Goal: Information Seeking & Learning: Compare options

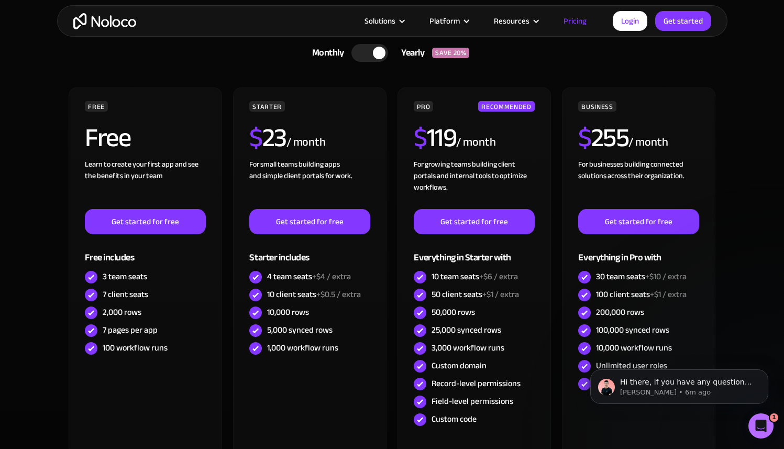
scroll to position [323, 0]
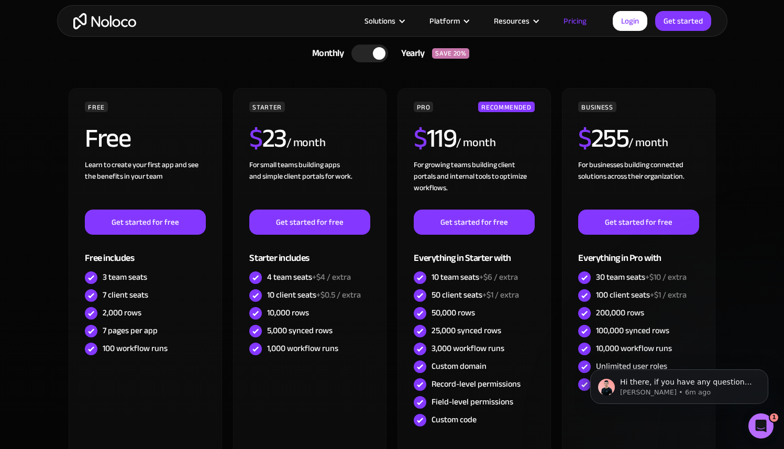
click at [364, 51] on div at bounding box center [370, 54] width 37 height 18
click at [377, 52] on div at bounding box center [374, 54] width 37 height 18
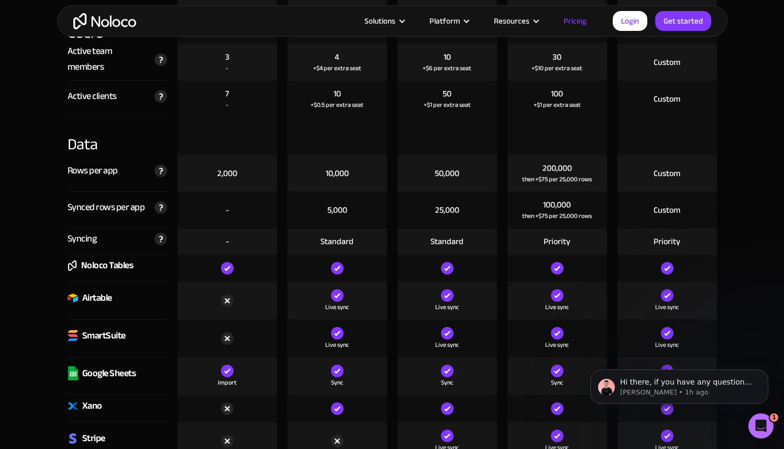
scroll to position [1386, 0]
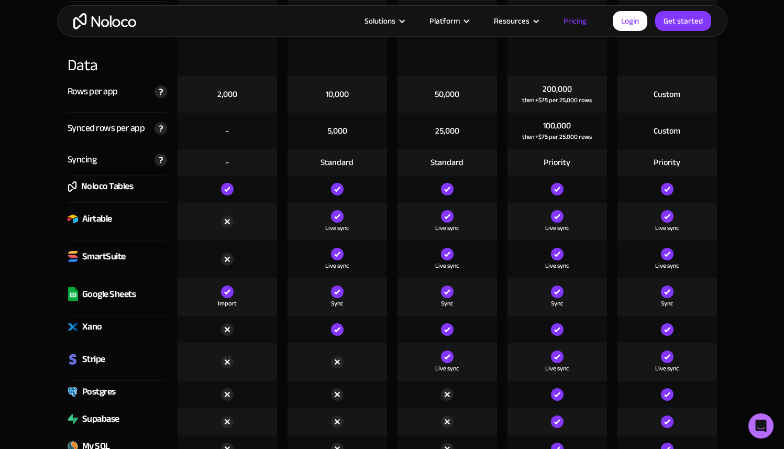
scroll to position [1519, 0]
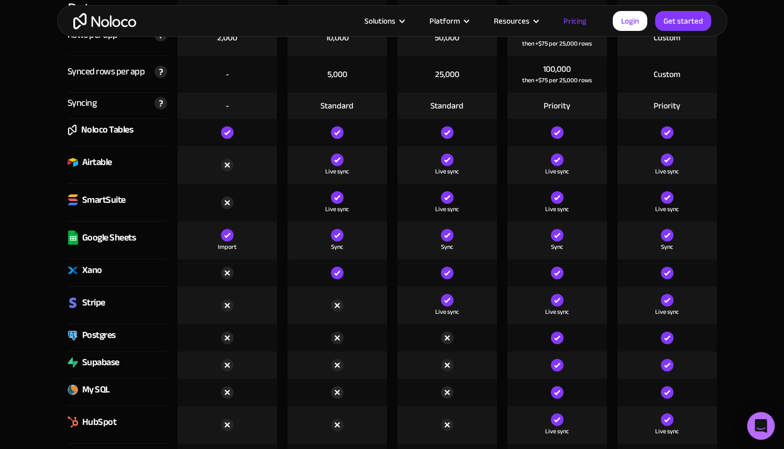
click at [764, 425] on icon "Open Intercom Messenger" at bounding box center [761, 426] width 12 height 14
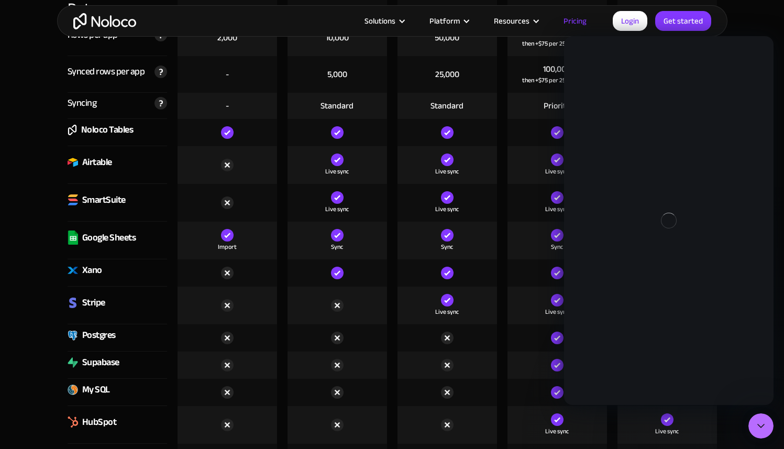
scroll to position [0, 0]
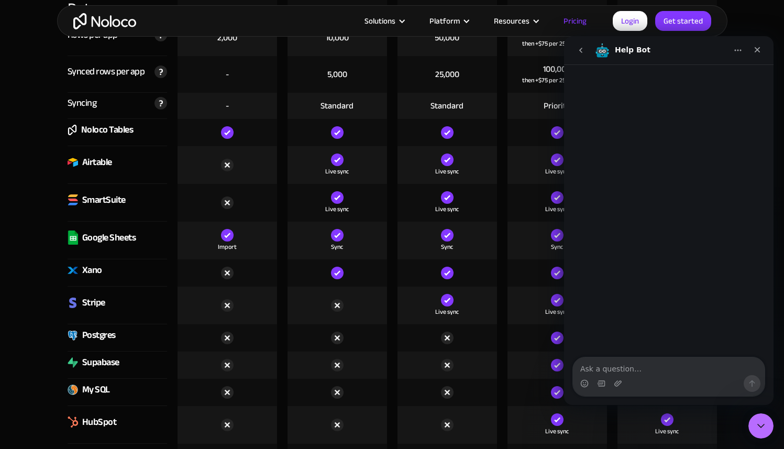
click at [653, 367] on textarea "Ask a question…" at bounding box center [669, 366] width 192 height 18
type textarea "I'm testing Noloco and Softr, I"
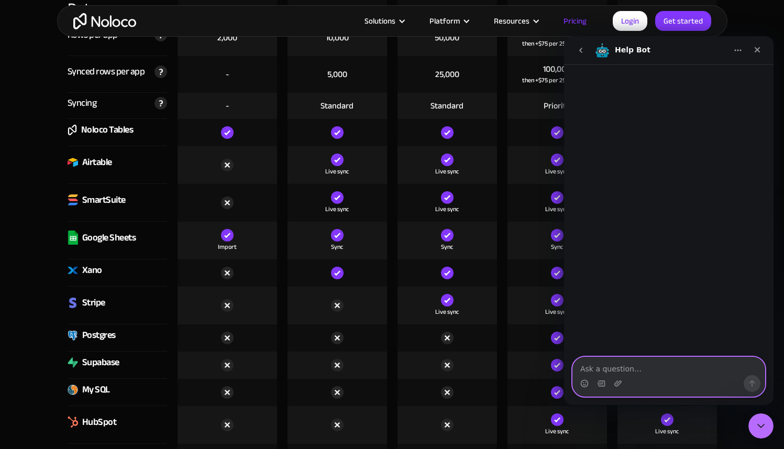
click at [616, 369] on textarea "Ask a question…" at bounding box center [669, 366] width 192 height 18
paste textarea "I’m testing Noloco and Softr, and there are some restrictions in case of scalin…"
type textarea "I’m testing Noloco and Softr, and there are some restrictions in case of scalin…"
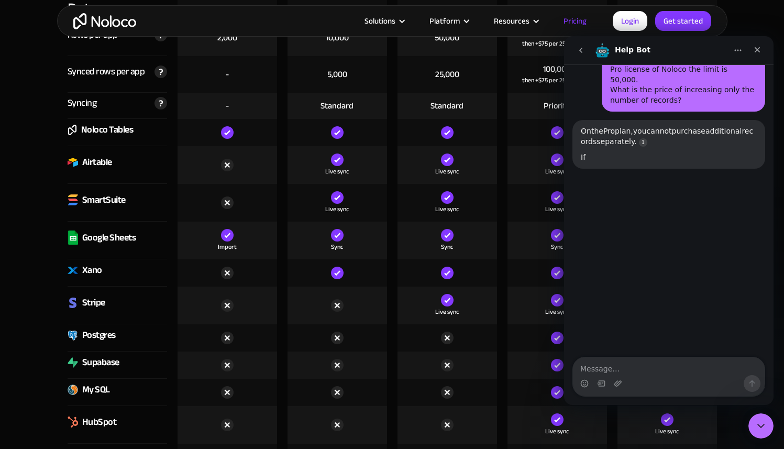
scroll to position [138, 0]
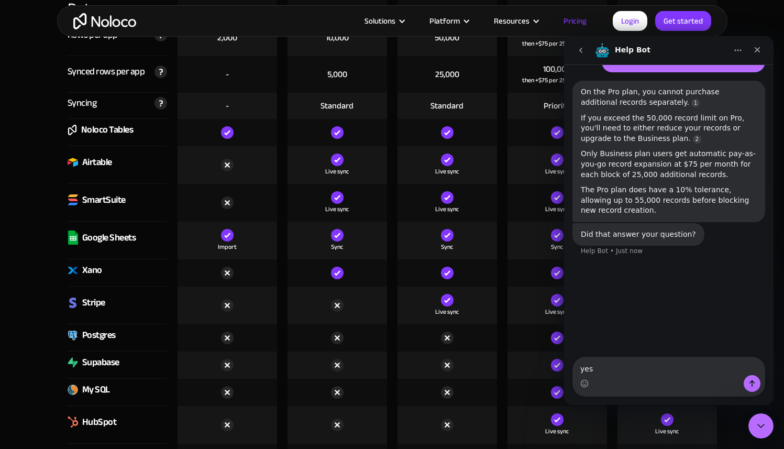
type textarea "yes!"
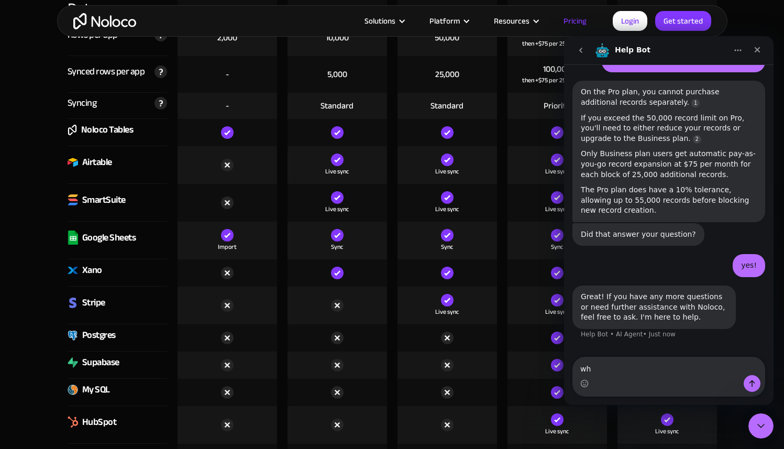
type textarea "w"
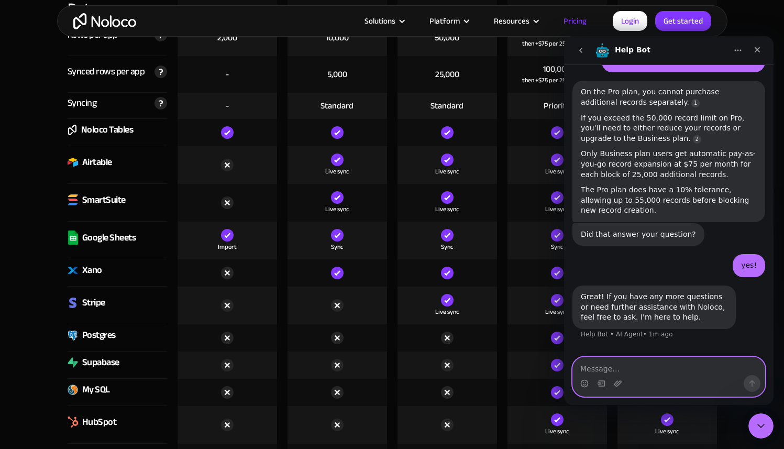
click at [646, 369] on textarea "Message…" at bounding box center [669, 366] width 192 height 18
paste textarea "Why is Noloco better than Softr or Stacker?"
type textarea "Why is Noloco better than Softr or Stacker?"
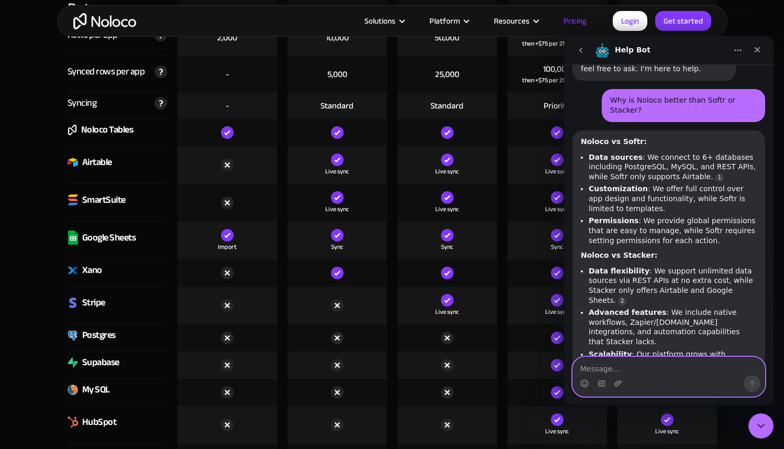
scroll to position [440, 0]
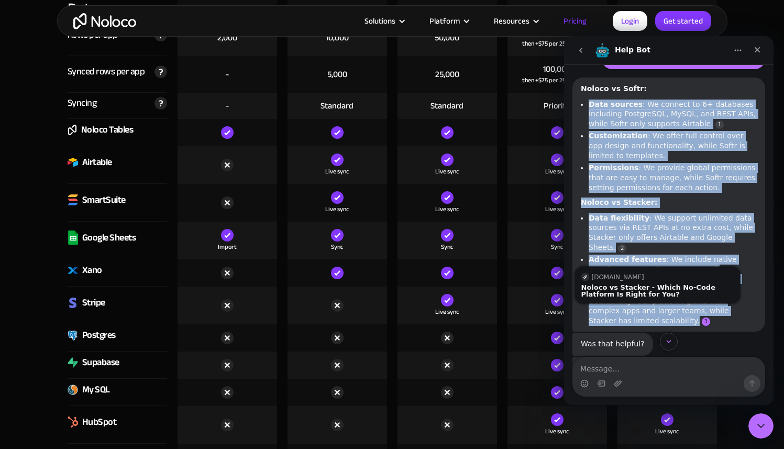
drag, startPoint x: 591, startPoint y: 95, endPoint x: 658, endPoint y: 298, distance: 213.9
click at [658, 298] on div "Noloco vs Softr: Data sources : We connect to 6+ databases including PostgreSQL…" at bounding box center [669, 205] width 176 height 242
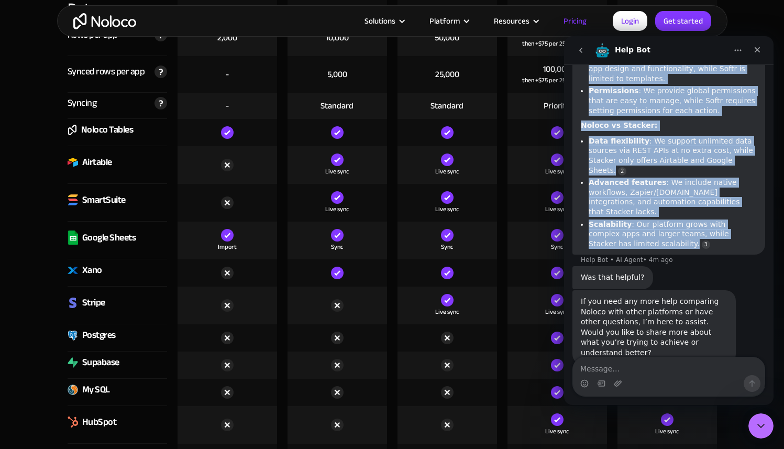
scroll to position [517, 0]
copy div "Data sources : We connect to 6+ databases including PostgreSQL, MySQL, and REST…"
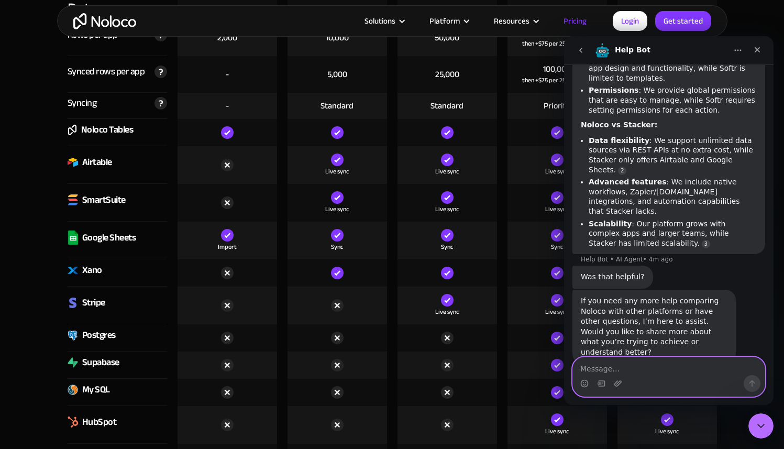
click at [636, 373] on textarea "Message…" at bounding box center [669, 366] width 192 height 18
type textarea "and vs stacker?"
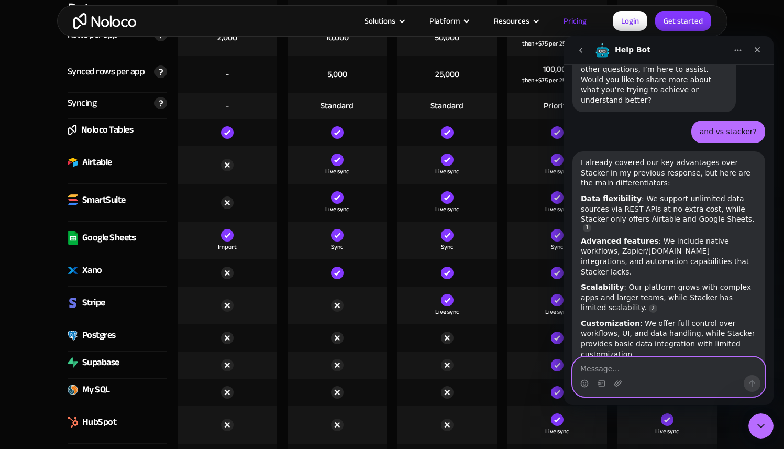
scroll to position [820, 0]
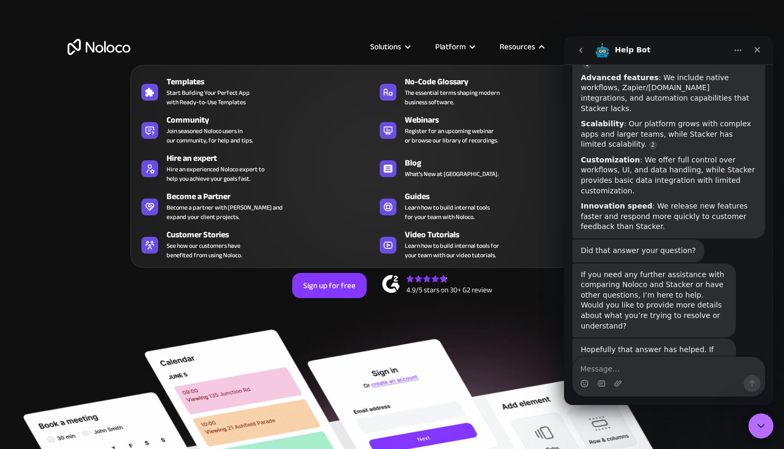
scroll to position [929, 0]
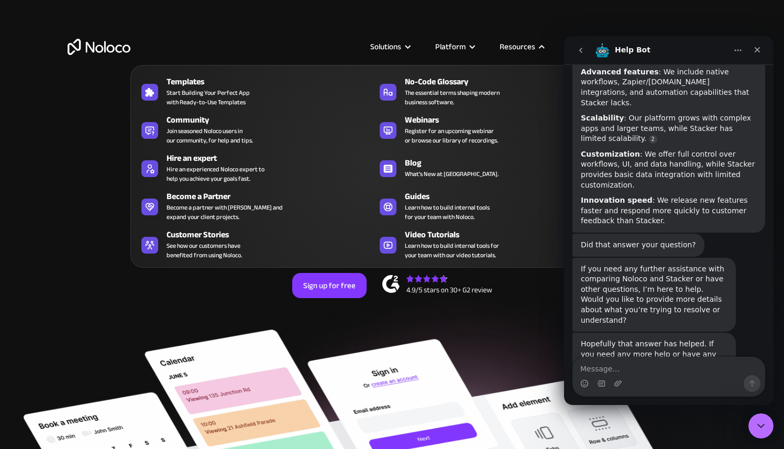
click at [523, 46] on div "Resources" at bounding box center [518, 47] width 36 height 14
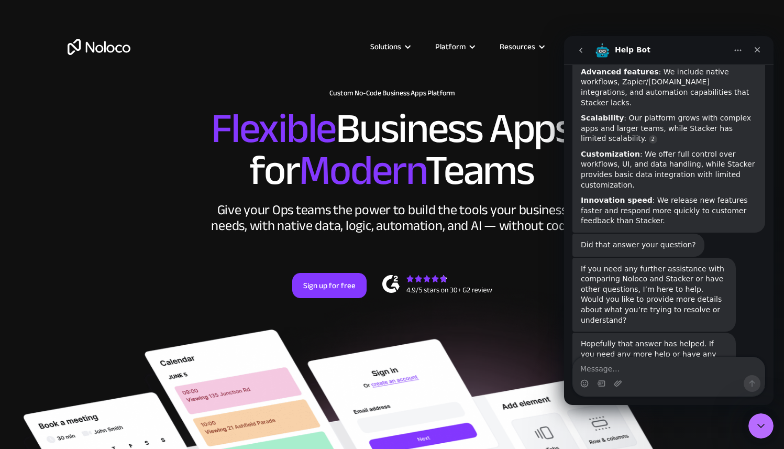
click at [768, 51] on nav "Help Bot" at bounding box center [669, 50] width 210 height 28
click at [763, 52] on div "Close" at bounding box center [757, 49] width 19 height 19
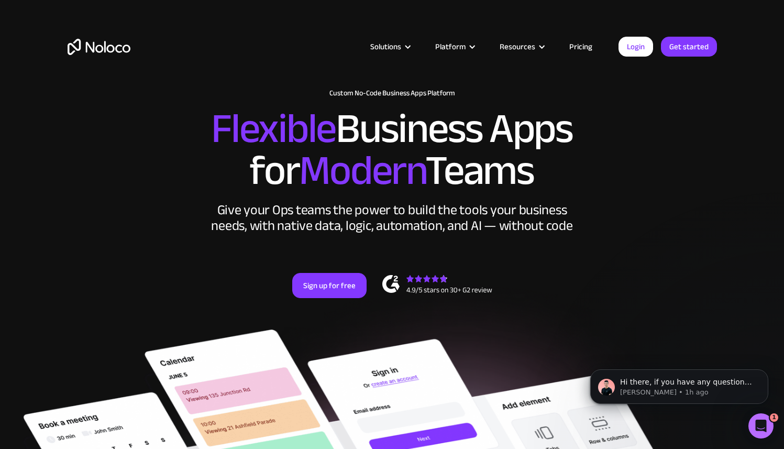
scroll to position [0, 0]
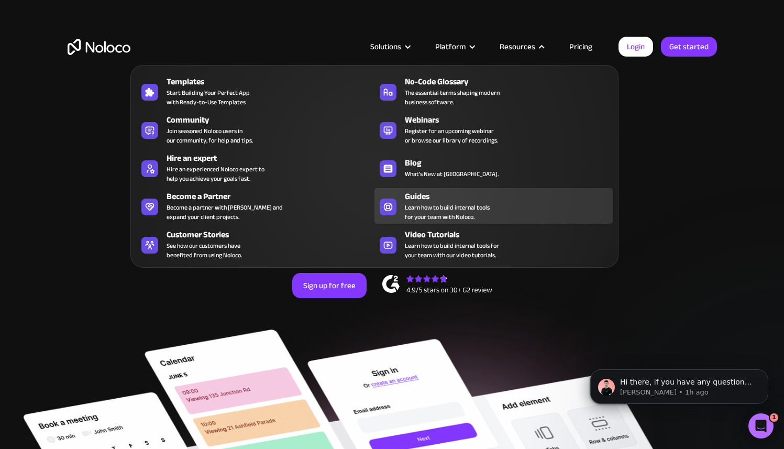
click at [470, 201] on div "Guides" at bounding box center [511, 196] width 213 height 13
